Goal: Obtain resource: Download file/media

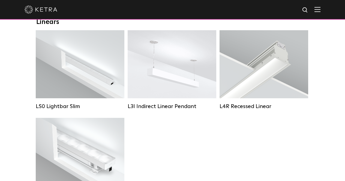
scroll to position [218, 0]
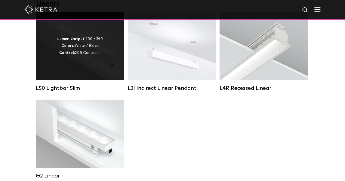
click at [94, 49] on div "Lumen Output: 200 / 350 Colors: White / Black Control: X96 Controller" at bounding box center [80, 46] width 46 height 21
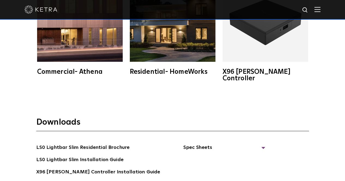
scroll to position [927, 0]
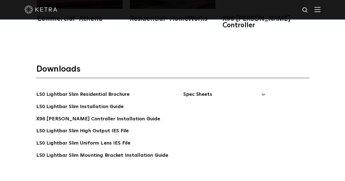
click at [205, 91] on span "Spec Sheets" at bounding box center [224, 97] width 82 height 12
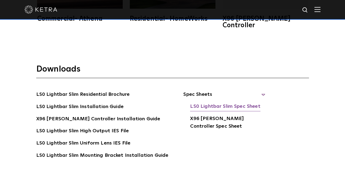
click at [211, 103] on link "LS0 Lightbar Slim Spec Sheet" at bounding box center [225, 107] width 70 height 9
